Goal: Task Accomplishment & Management: Complete application form

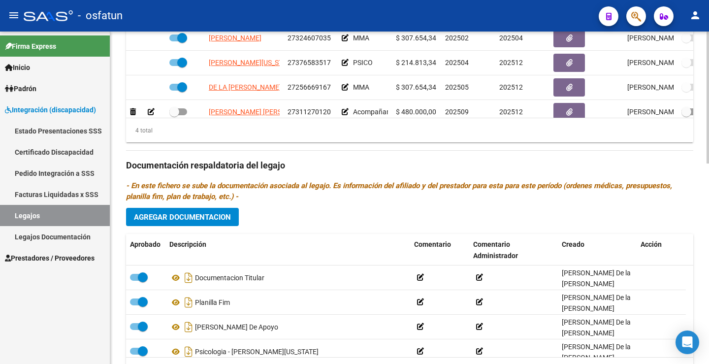
scroll to position [17, 0]
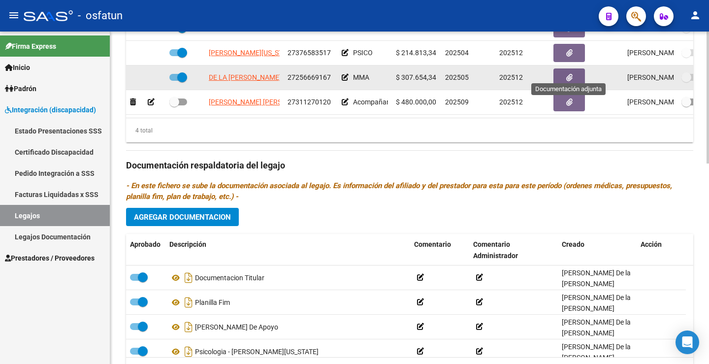
click at [569, 74] on icon "button" at bounding box center [569, 77] width 6 height 7
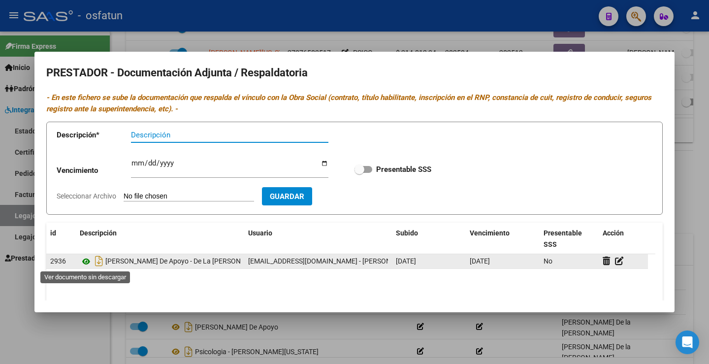
click at [88, 262] on icon at bounding box center [86, 261] width 13 height 12
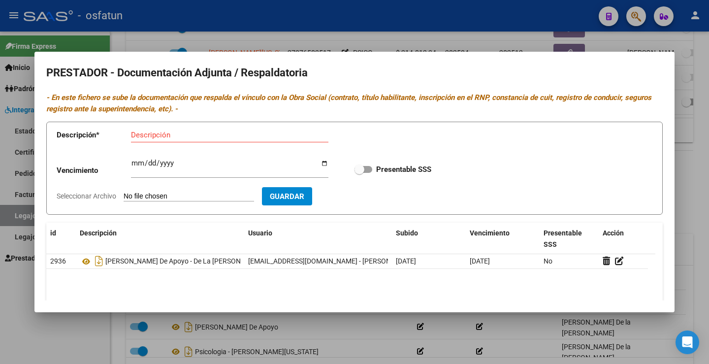
click at [24, 328] on div at bounding box center [354, 182] width 709 height 364
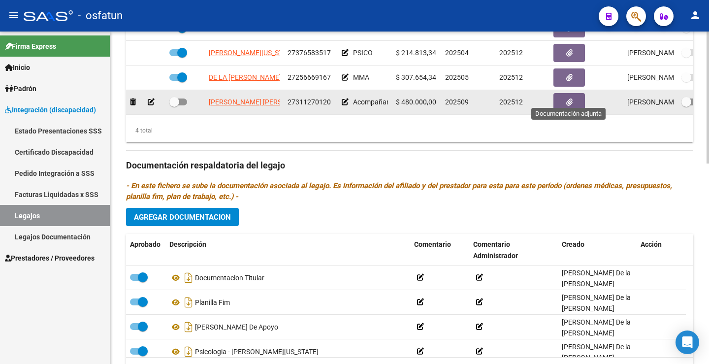
click at [569, 98] on icon "button" at bounding box center [569, 101] width 6 height 7
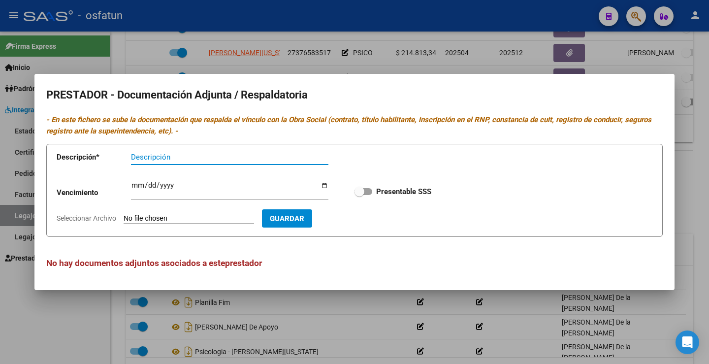
click at [164, 217] on input "Seleccionar Archivo" at bounding box center [189, 218] width 130 height 9
type input "C:\fakepath\CamScanner [DATE] 15.13.pdf"
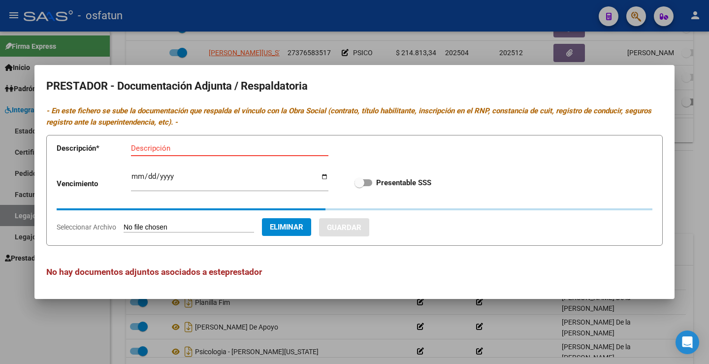
click at [150, 152] on input "Descripción" at bounding box center [229, 148] width 197 height 9
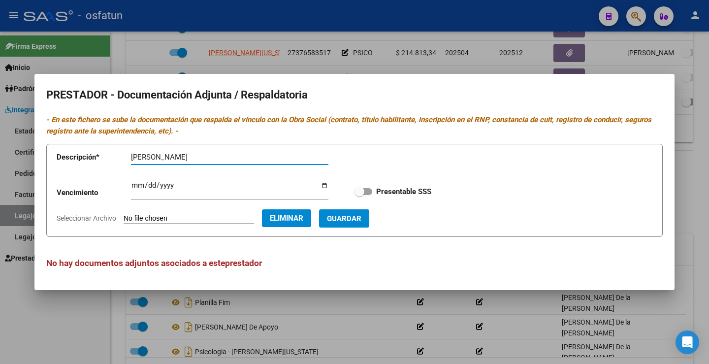
type input "[PERSON_NAME]"
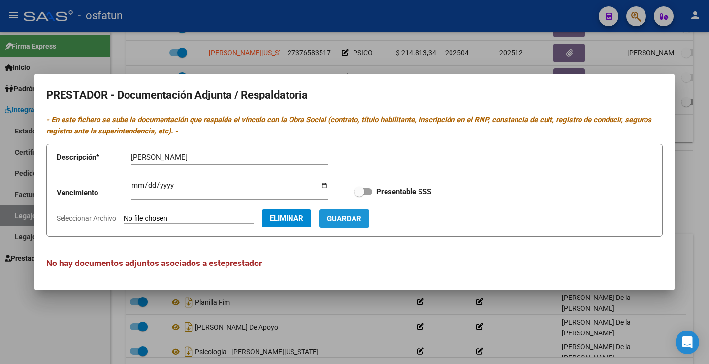
click at [361, 216] on span "Guardar" at bounding box center [344, 218] width 34 height 9
checkbox input "true"
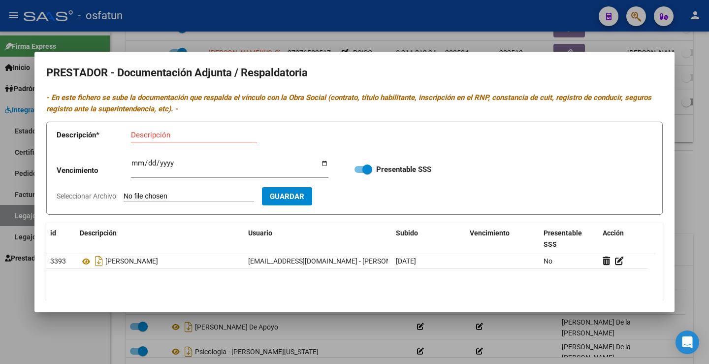
click at [72, 320] on div at bounding box center [354, 182] width 709 height 364
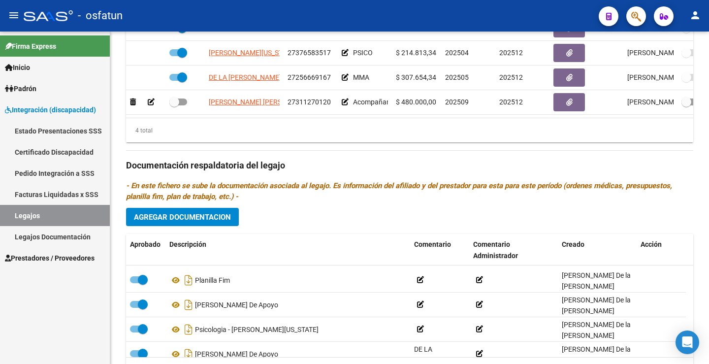
scroll to position [34, 0]
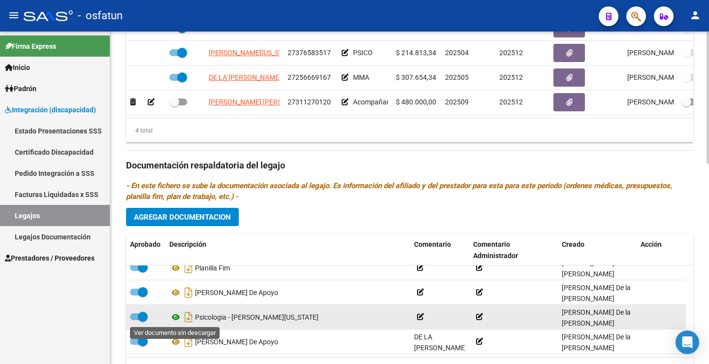
click at [179, 317] on icon at bounding box center [175, 317] width 13 height 12
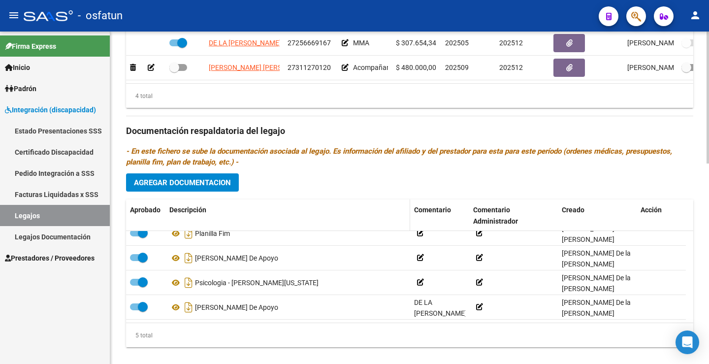
scroll to position [504, 0]
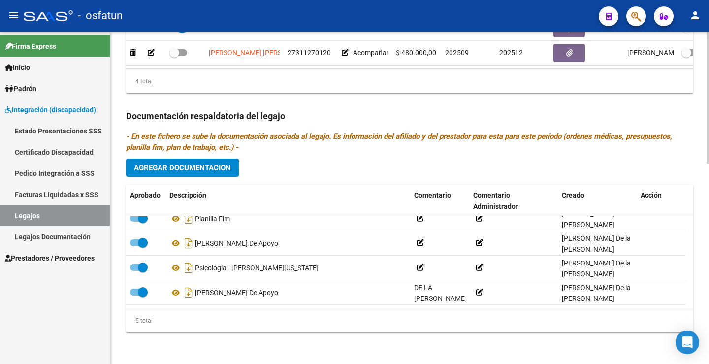
click at [209, 168] on span "Agregar Documentacion" at bounding box center [182, 167] width 97 height 9
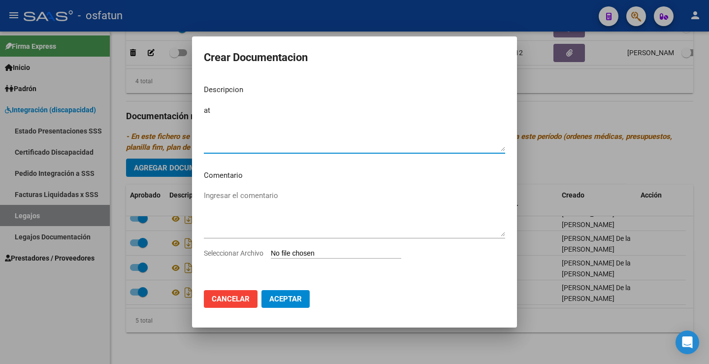
type textarea "a"
type textarea "ACOMPAÑENTE TERAPEUTICO"
click at [302, 252] on input "Seleccionar Archivo" at bounding box center [336, 253] width 130 height 9
type input "C:\fakepath\CamScanner [DATE] 15.21.pdf"
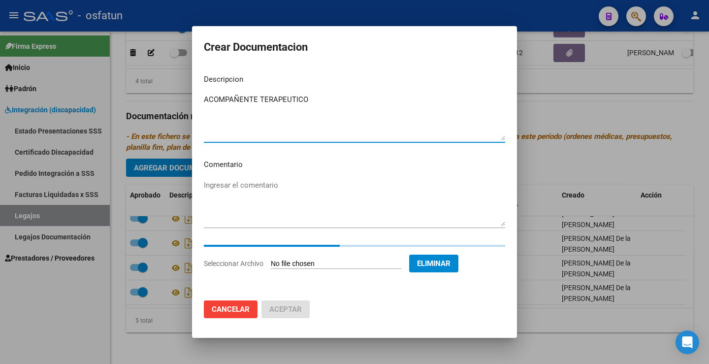
click at [244, 99] on textarea "ACOMPAÑENTE TERAPEUTICO" at bounding box center [354, 117] width 301 height 46
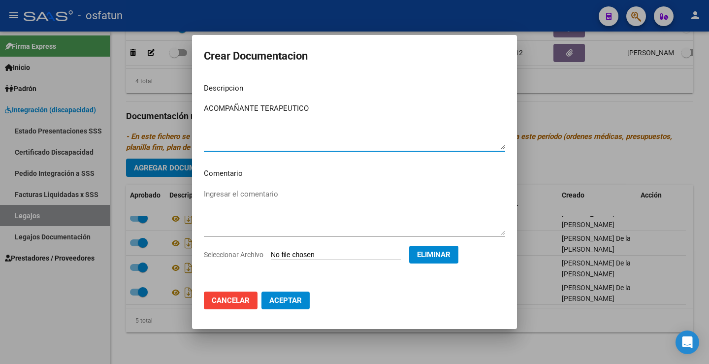
type textarea "ACOMPAÑANTE TERAPEUTICO"
click at [276, 299] on span "Aceptar" at bounding box center [285, 300] width 32 height 9
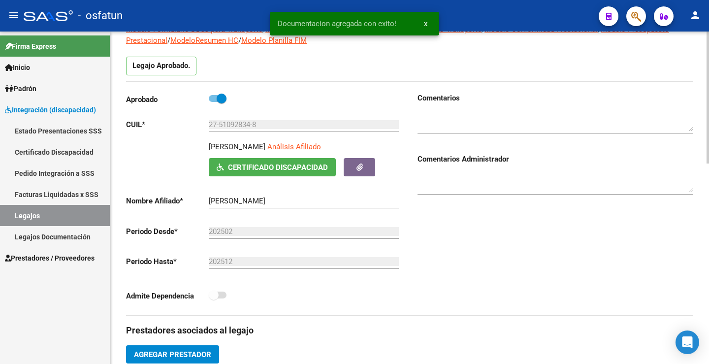
scroll to position [0, 0]
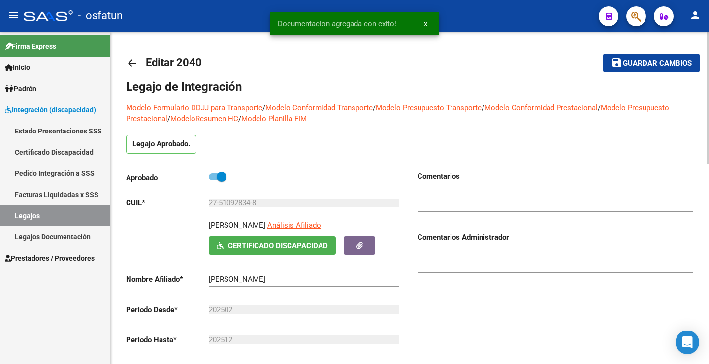
click at [629, 61] on span "Guardar cambios" at bounding box center [657, 63] width 69 height 9
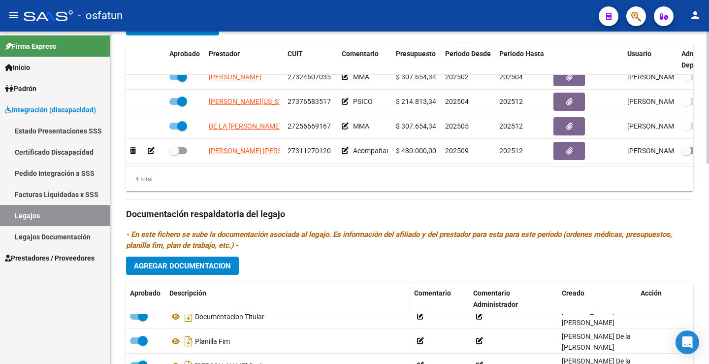
scroll to position [504, 0]
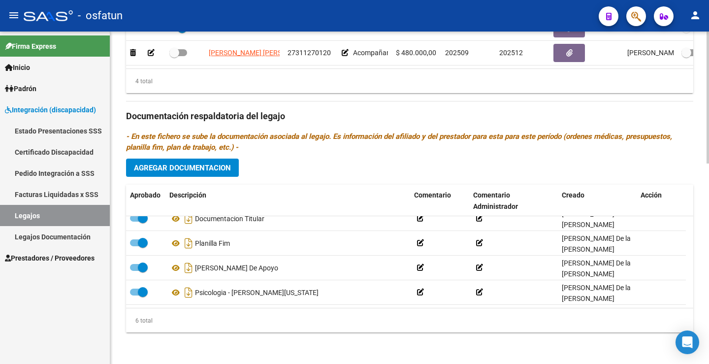
click at [186, 167] on span "Agregar Documentacion" at bounding box center [182, 167] width 97 height 9
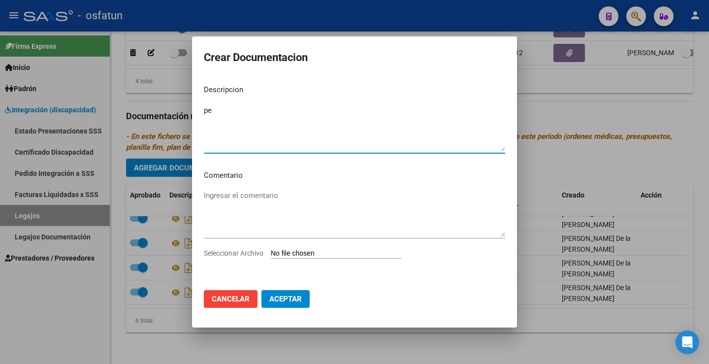
type textarea "p"
type textarea "Pedido medico AT"
click at [303, 249] on input "Seleccionar Archivo" at bounding box center [336, 253] width 130 height 9
type input "C:\fakepath\WhatsApp Image [DATE] 3.32.40 PM.jpeg"
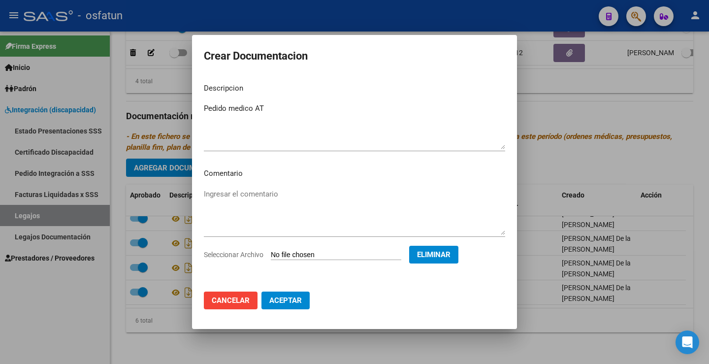
click at [286, 295] on button "Aceptar" at bounding box center [285, 300] width 48 height 18
checkbox input "false"
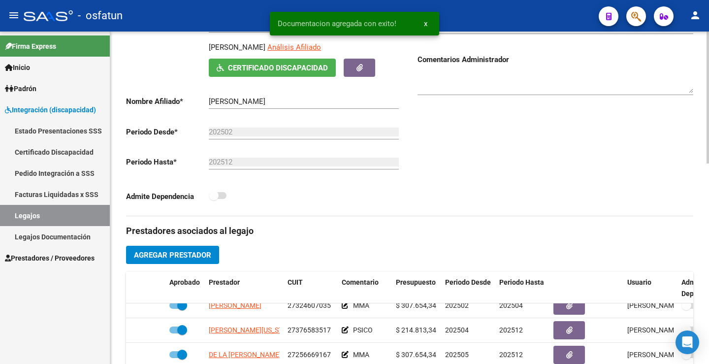
scroll to position [0, 0]
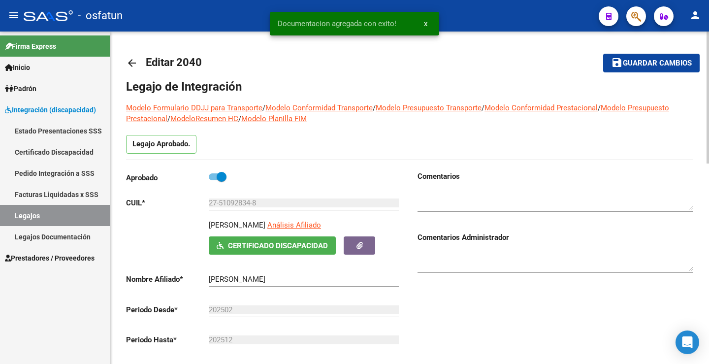
click at [641, 68] on button "save Guardar cambios" at bounding box center [651, 63] width 96 height 18
